Goal: Navigation & Orientation: Find specific page/section

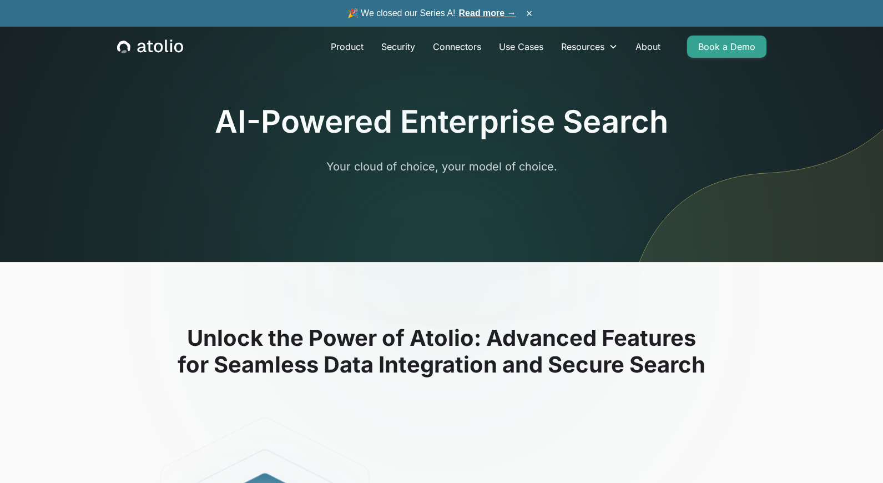
click at [144, 48] on icon "home" at bounding box center [141, 48] width 9 height 10
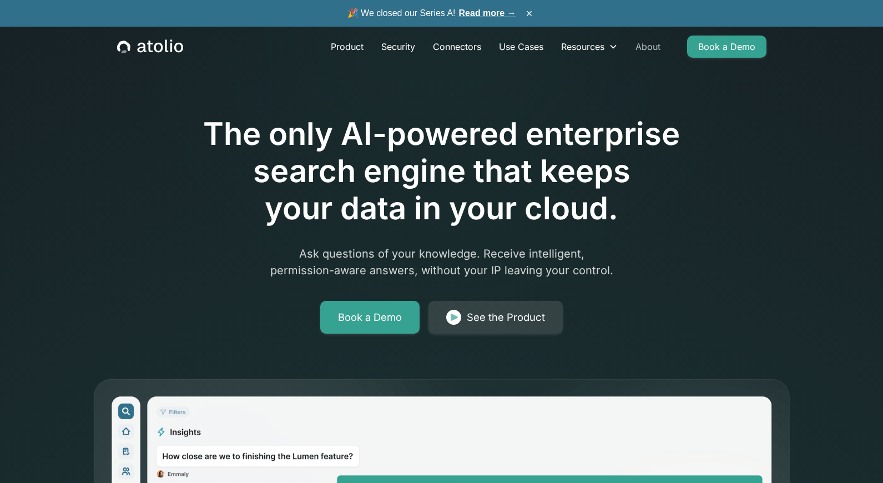
click at [650, 45] on link "About" at bounding box center [648, 47] width 43 height 22
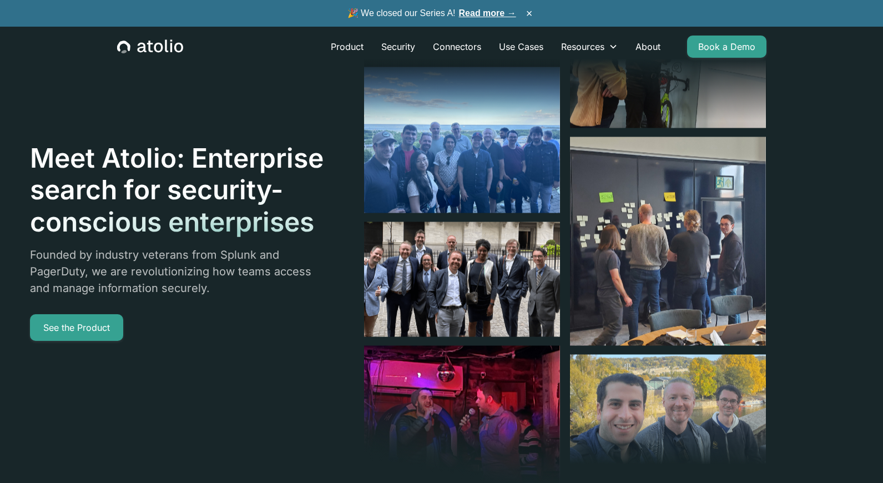
click at [449, 296] on img at bounding box center [462, 279] width 196 height 115
